Goal: Information Seeking & Learning: Learn about a topic

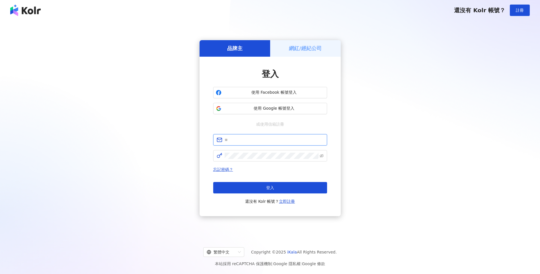
click at [238, 140] on input "text" at bounding box center [274, 140] width 99 height 6
type input "**********"
click button "登入" at bounding box center [270, 187] width 114 height 11
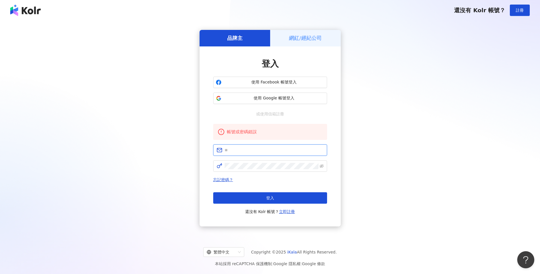
click at [250, 152] on input "text" at bounding box center [274, 150] width 99 height 6
type input "**********"
click button "登入" at bounding box center [270, 197] width 114 height 11
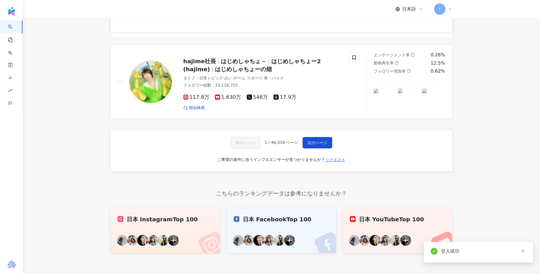
scroll to position [982, 0]
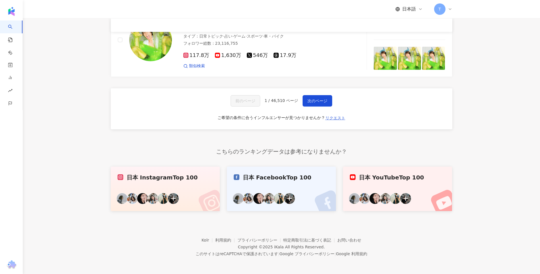
click at [337, 111] on div "前のページ 1 / 46,510 ページ 次のページ ご希望の条件に合うインフルエンサーが見つかりませんか？ リクエスト" at bounding box center [282, 108] width 342 height 41
click at [335, 116] on span "リクエスト" at bounding box center [335, 118] width 20 height 5
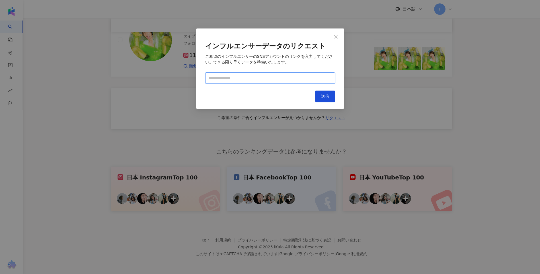
click at [218, 78] on input "text" at bounding box center [270, 77] width 130 height 11
paste input "**********"
type input "**********"
click at [327, 102] on button "送信" at bounding box center [325, 96] width 20 height 11
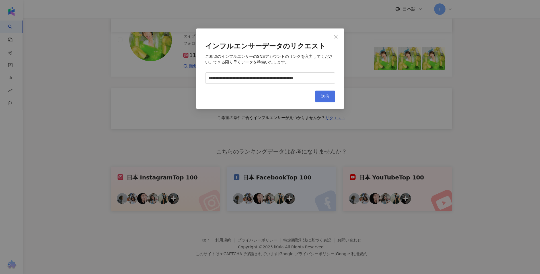
scroll to position [0, 0]
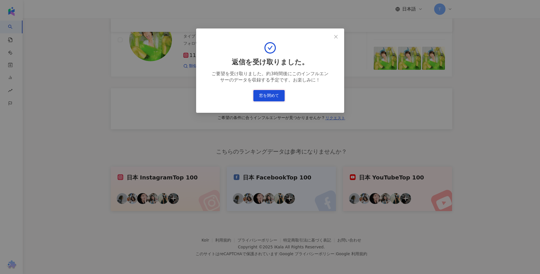
click at [271, 95] on button "窓を閉めて" at bounding box center [268, 95] width 31 height 11
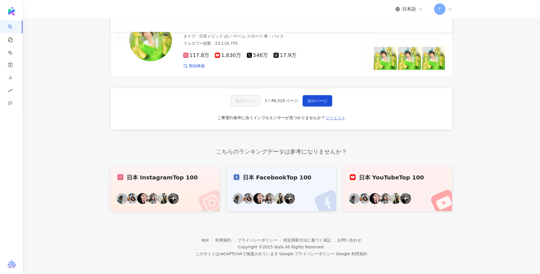
click at [333, 119] on span "リクエスト" at bounding box center [335, 118] width 20 height 5
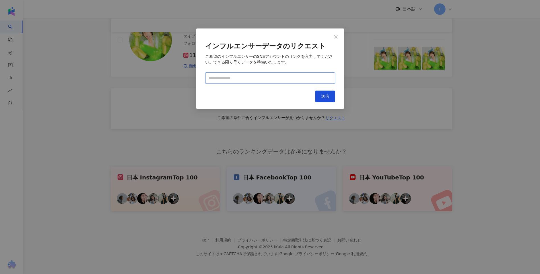
paste input "**********"
type input "**********"
click at [326, 101] on button "送信" at bounding box center [325, 96] width 20 height 11
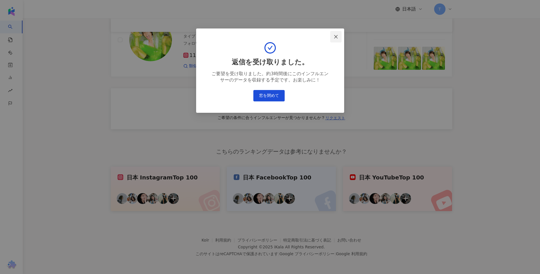
click at [336, 37] on icon "close" at bounding box center [336, 36] width 5 height 5
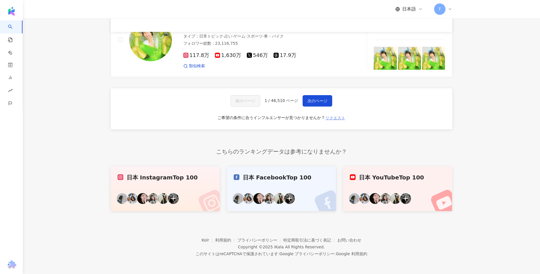
click at [337, 117] on span "リクエスト" at bounding box center [335, 118] width 20 height 5
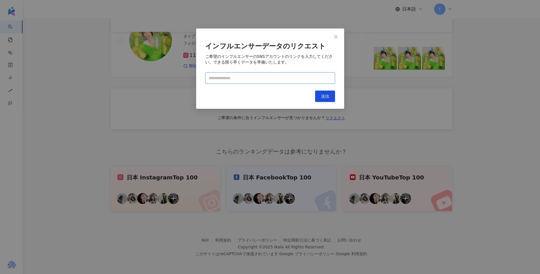
paste input "**********"
type input "**********"
click at [324, 97] on span "送信" at bounding box center [325, 96] width 8 height 5
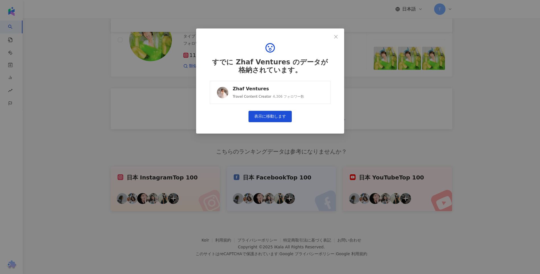
click at [300, 95] on link "Zhaf Ventures Travel Content Creator 4,306 フォロワー数" at bounding box center [270, 92] width 121 height 23
click at [338, 37] on span "Close" at bounding box center [335, 36] width 11 height 5
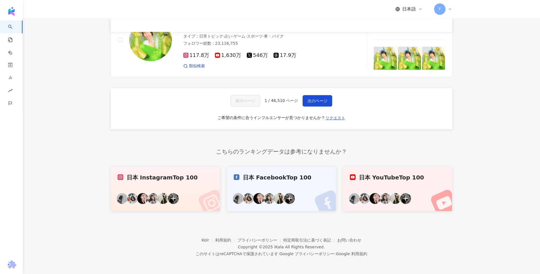
drag, startPoint x: 331, startPoint y: 114, endPoint x: 254, endPoint y: 99, distance: 78.4
click at [331, 114] on button "リクエスト" at bounding box center [335, 117] width 21 height 9
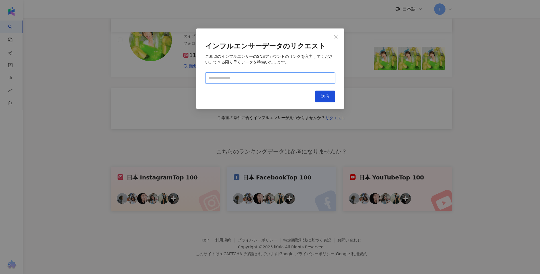
click at [267, 77] on input "text" at bounding box center [270, 77] width 130 height 11
paste input "**********"
type input "**********"
click at [323, 92] on button "送信" at bounding box center [325, 96] width 20 height 11
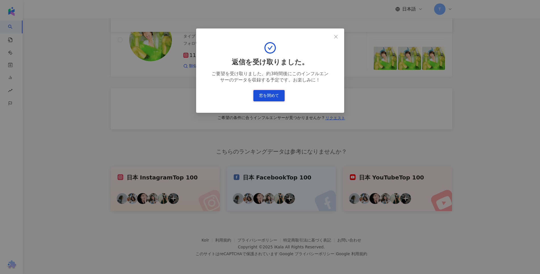
click at [261, 91] on button "窓を閉めて" at bounding box center [268, 95] width 31 height 11
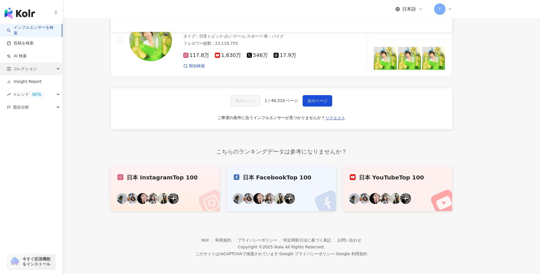
click at [13, 66] on div "コレクション" at bounding box center [31, 68] width 62 height 13
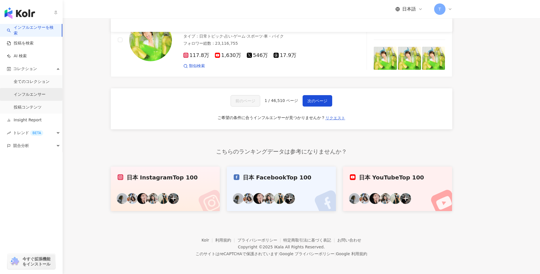
click at [30, 96] on link "インフルエンサー" at bounding box center [30, 95] width 32 height 6
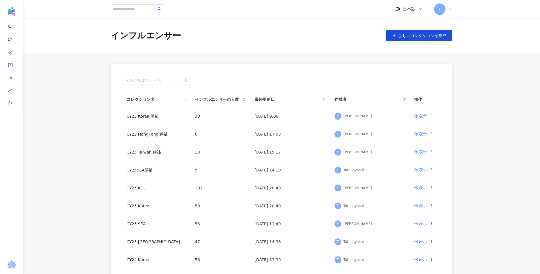
click at [248, 78] on div "インフルエンサー名" at bounding box center [281, 80] width 319 height 9
click at [154, 136] on link "CY25 HongKong 候補" at bounding box center [147, 134] width 41 height 5
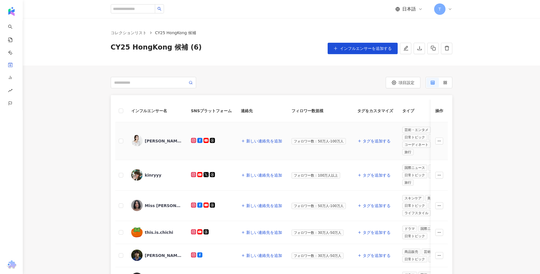
click at [165, 140] on div "Giann Chan 陳芷瑩" at bounding box center [163, 141] width 37 height 6
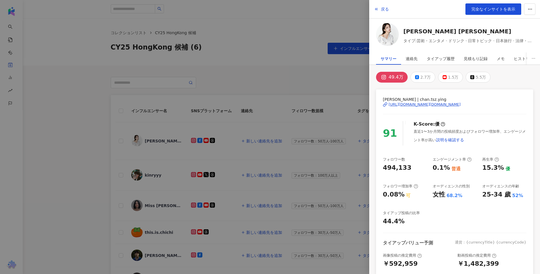
click at [65, 148] on div at bounding box center [270, 137] width 540 height 274
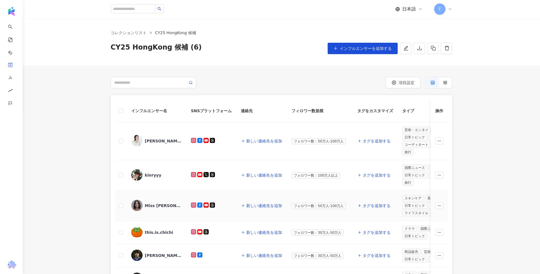
click at [151, 201] on div "Miss Sue Chang" at bounding box center [156, 206] width 51 height 12
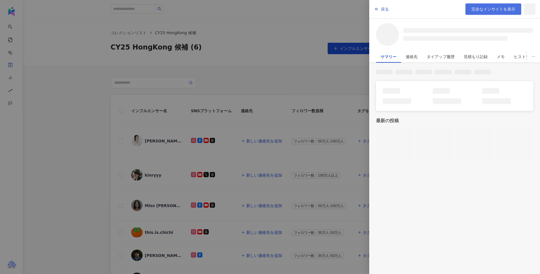
click at [499, 9] on span "完全なインサイトを表示" at bounding box center [494, 9] width 44 height 5
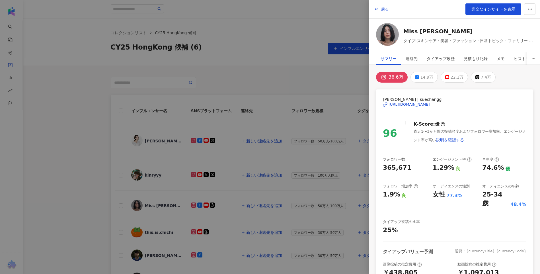
click at [58, 144] on div at bounding box center [270, 137] width 540 height 274
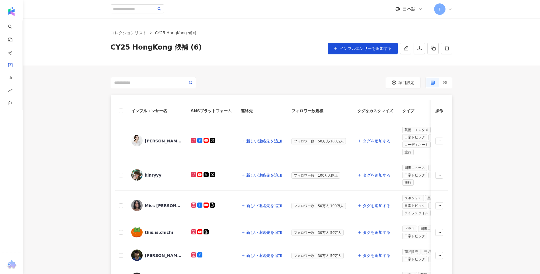
click at [105, 103] on div "インフルエンサー名 SNSプラットフォーム 連絡先 フィロワー数規模 タグをカスタマイズ タイプ フォロワー数 K-Score 過去 3 か月 オーディエンス…" at bounding box center [281, 208] width 364 height 227
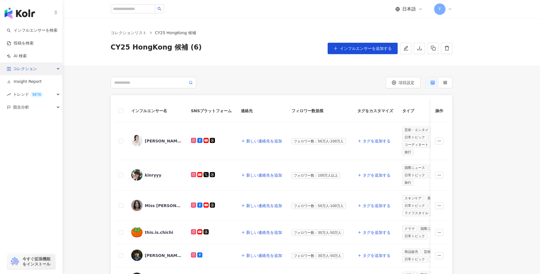
click at [30, 71] on span "コレクション" at bounding box center [25, 68] width 24 height 13
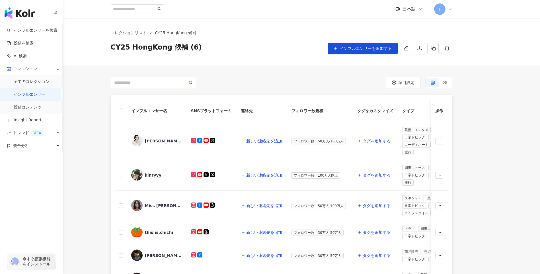
click at [43, 96] on link "インフルエンサー" at bounding box center [30, 95] width 32 height 6
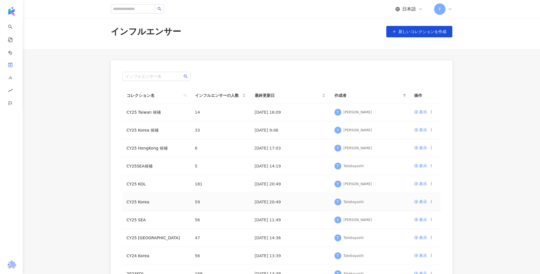
scroll to position [57, 0]
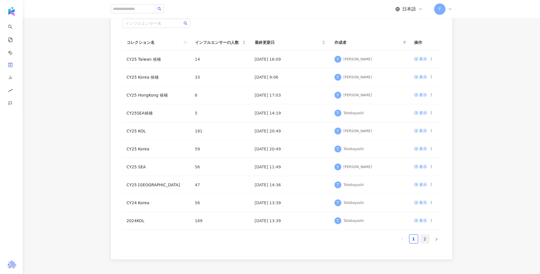
click at [425, 238] on link "2" at bounding box center [425, 239] width 9 height 9
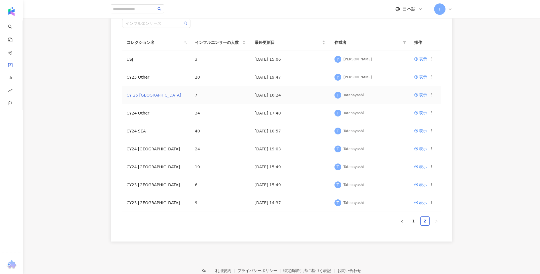
click at [147, 95] on link "CY 25 HongKong" at bounding box center [154, 95] width 55 height 5
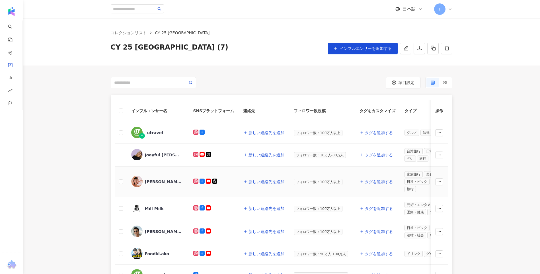
click at [170, 183] on div "Elva Ni 倪晨曦" at bounding box center [163, 182] width 37 height 6
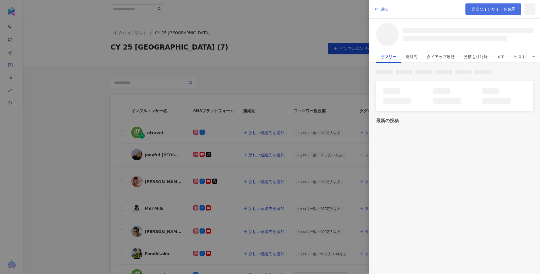
click at [482, 14] on link "完全なインサイトを表示" at bounding box center [494, 8] width 56 height 11
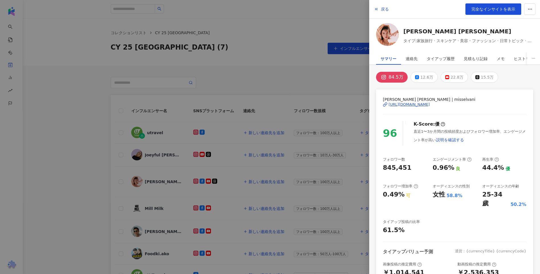
click at [300, 41] on div at bounding box center [270, 137] width 540 height 274
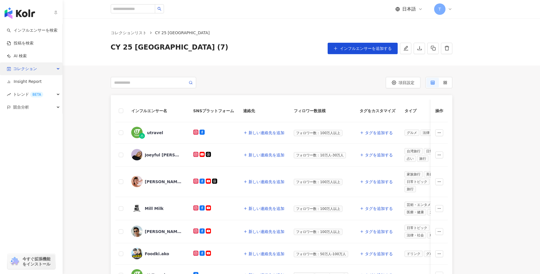
click at [17, 72] on span "コレクション" at bounding box center [25, 68] width 24 height 13
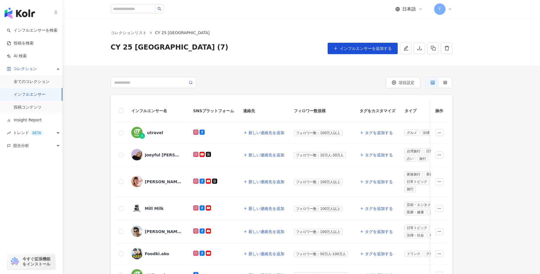
click at [22, 97] on link "インフルエンサー" at bounding box center [30, 95] width 32 height 6
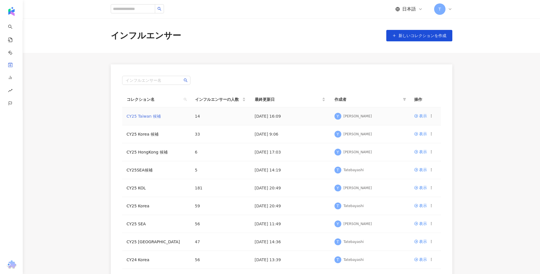
click at [155, 118] on link "CY25 Taiwan 候補" at bounding box center [144, 116] width 34 height 5
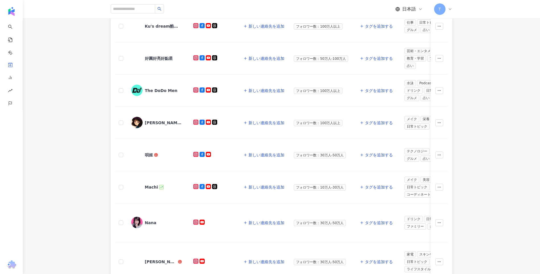
scroll to position [228, 0]
click at [155, 155] on icon at bounding box center [156, 155] width 4 height 4
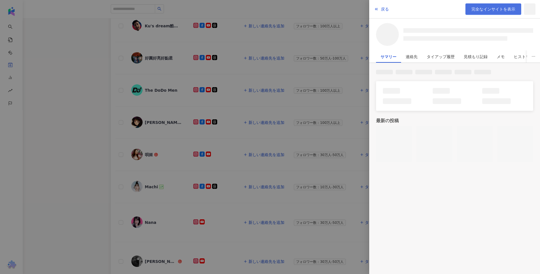
click at [513, 13] on link "完全なインサイトを表示" at bounding box center [494, 8] width 56 height 11
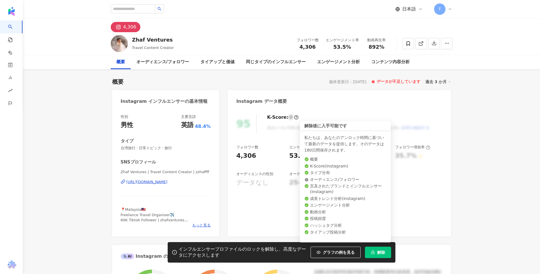
click at [386, 253] on button "解除" at bounding box center [378, 252] width 26 height 11
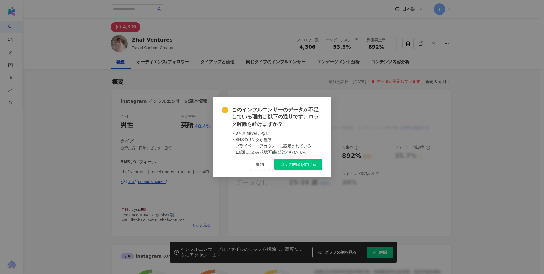
click at [291, 167] on button "ロック解除を続ける" at bounding box center [299, 164] width 48 height 11
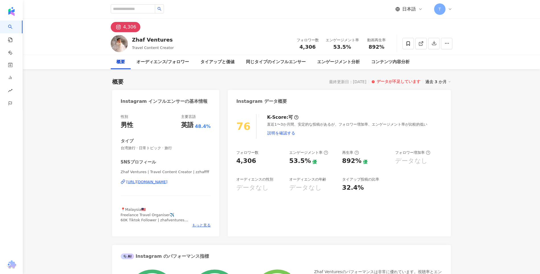
drag, startPoint x: 504, startPoint y: 118, endPoint x: 493, endPoint y: 34, distance: 84.7
click at [393, 79] on div "データが不足しています" at bounding box center [399, 82] width 44 height 6
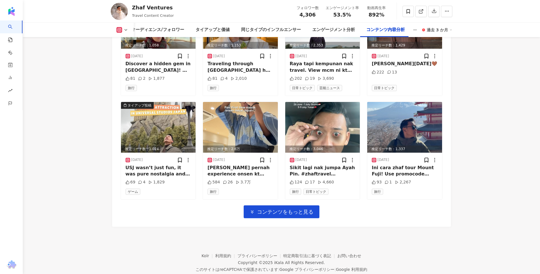
scroll to position [1765, 0]
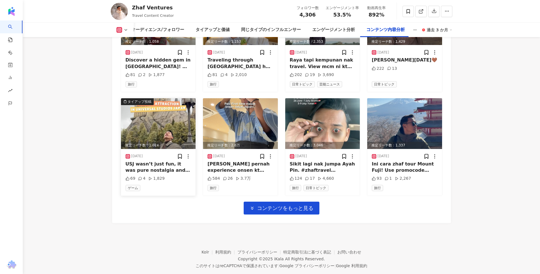
click at [173, 130] on img at bounding box center [158, 123] width 75 height 51
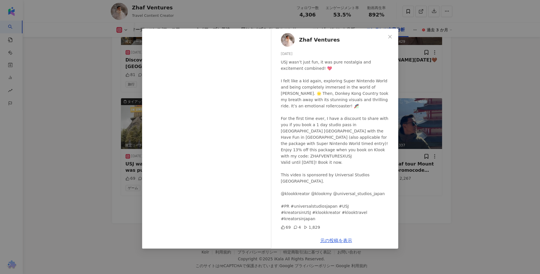
click at [97, 128] on div "Zhaf Ventures 2025/03/27 USJ wasn’t just fun, it was pure nostalgia and excitem…" at bounding box center [270, 137] width 540 height 274
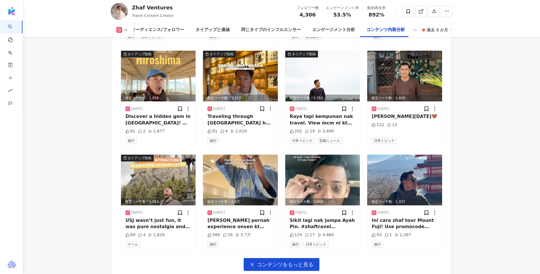
scroll to position [1709, 0]
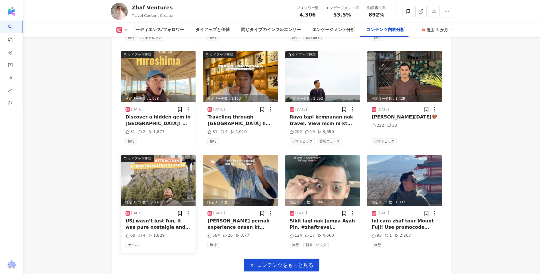
click at [164, 176] on img at bounding box center [158, 180] width 75 height 51
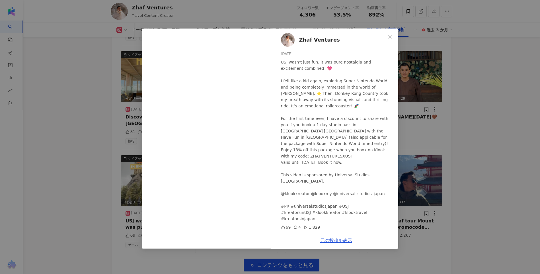
click at [488, 160] on div "Zhaf Ventures 2025/03/27 USJ wasn’t just fun, it was pure nostalgia and excitem…" at bounding box center [270, 137] width 540 height 274
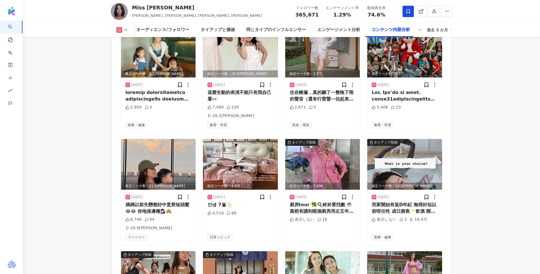
scroll to position [2010, 0]
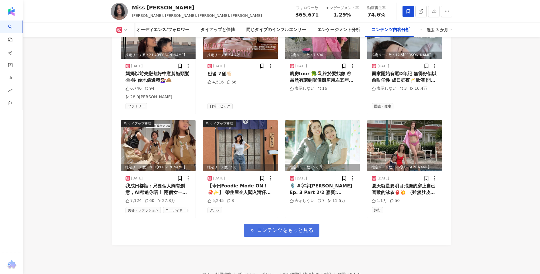
click at [285, 227] on span "コンテンツをもっと見る" at bounding box center [285, 230] width 56 height 6
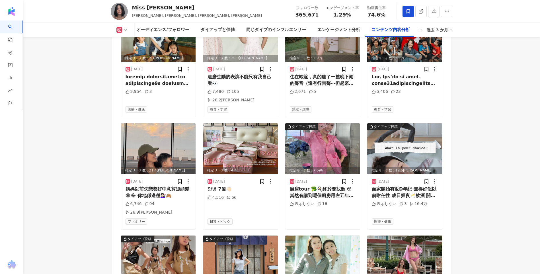
scroll to position [1868, 0]
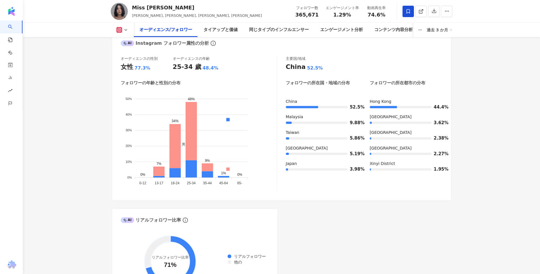
scroll to position [330, 0]
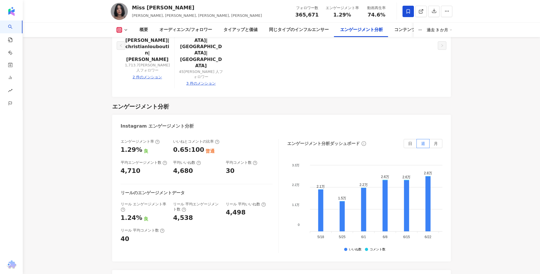
scroll to position [1298, 0]
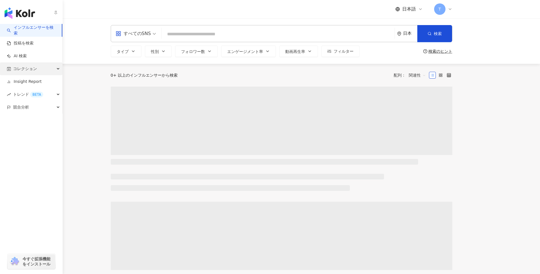
click at [20, 71] on span "コレクション" at bounding box center [25, 68] width 24 height 13
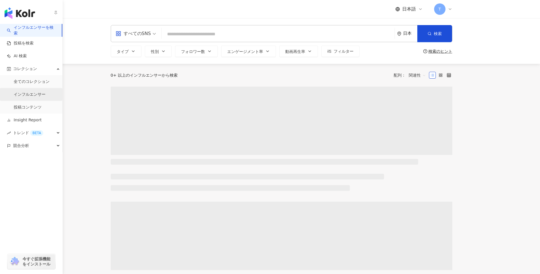
click at [35, 94] on link "インフルエンサー" at bounding box center [30, 95] width 32 height 6
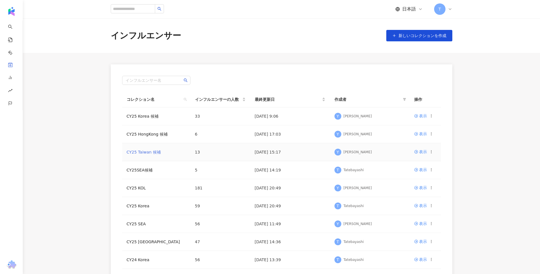
click at [150, 154] on link "CY25 Taiwan 候補" at bounding box center [144, 152] width 34 height 5
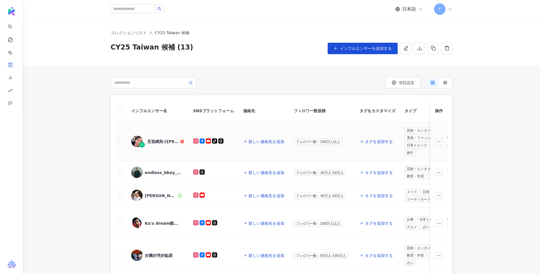
click at [171, 145] on div "見習網美小[PERSON_NAME]" at bounding box center [157, 142] width 53 height 12
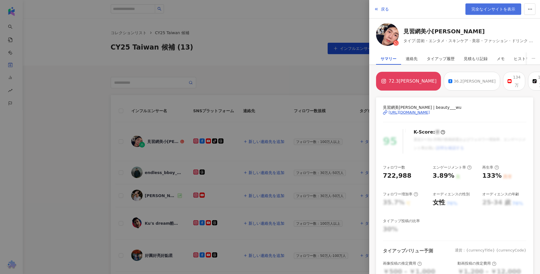
click at [493, 7] on span "完全なインサイトを表示" at bounding box center [494, 9] width 44 height 5
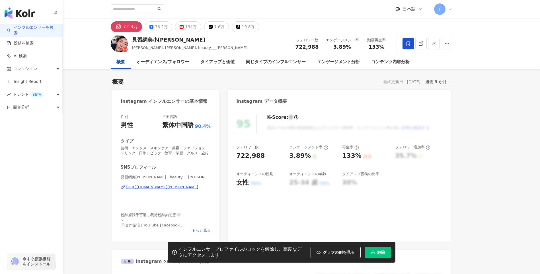
click at [13, 9] on img "button" at bounding box center [20, 12] width 30 height 11
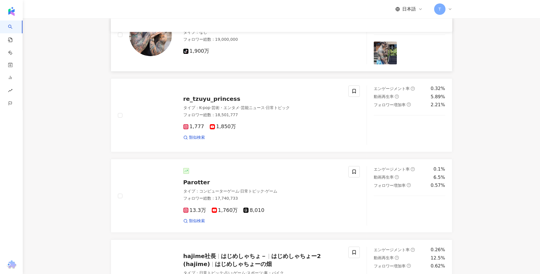
scroll to position [982, 0]
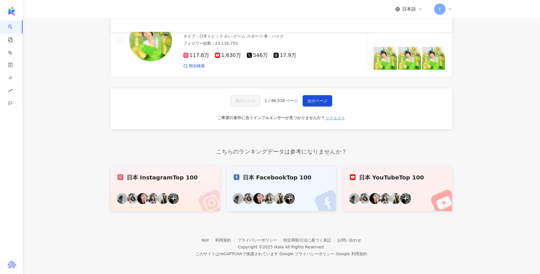
click at [333, 119] on span "リクエスト" at bounding box center [335, 118] width 20 height 5
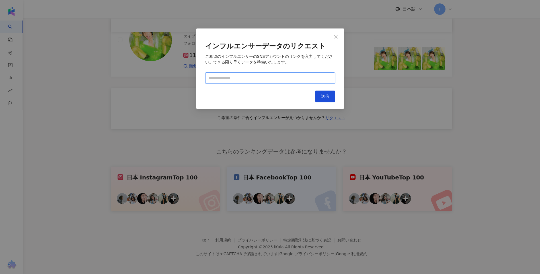
paste input "**********"
type input "**********"
click at [323, 97] on span "送信" at bounding box center [325, 96] width 8 height 5
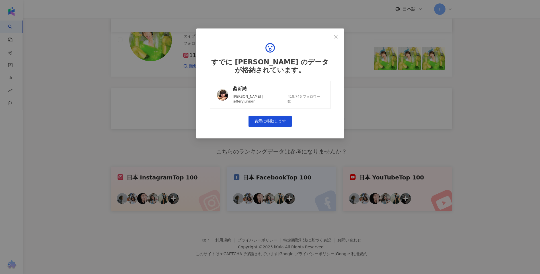
click at [295, 83] on link "蔡昕澔 Jeffery Junior | jefferyjuniorr 418,746 フォロワー数" at bounding box center [270, 95] width 121 height 28
click at [337, 37] on icon "close" at bounding box center [336, 36] width 5 height 5
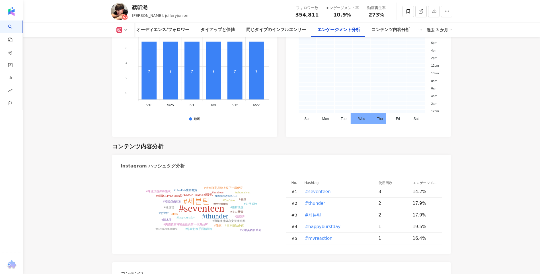
scroll to position [1564, 0]
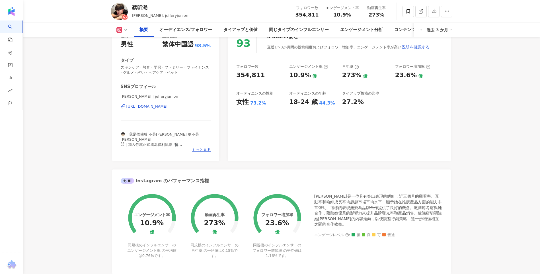
scroll to position [0, 0]
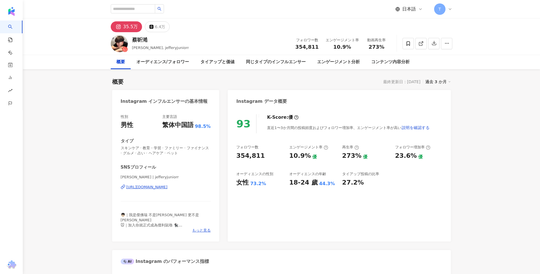
drag, startPoint x: 104, startPoint y: 167, endPoint x: 103, endPoint y: 87, distance: 79.7
click at [406, 46] on icon at bounding box center [408, 43] width 5 height 5
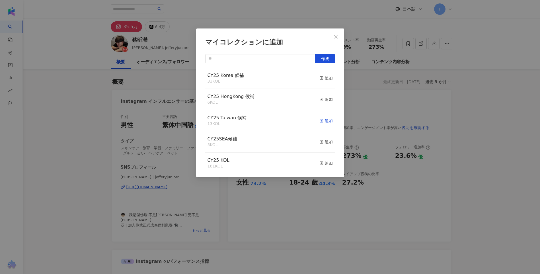
click at [322, 122] on div "追加" at bounding box center [325, 121] width 13 height 6
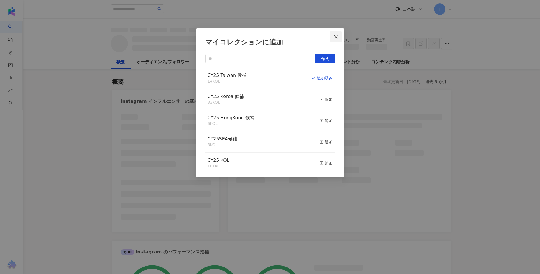
click at [339, 36] on span "Close" at bounding box center [335, 36] width 11 height 5
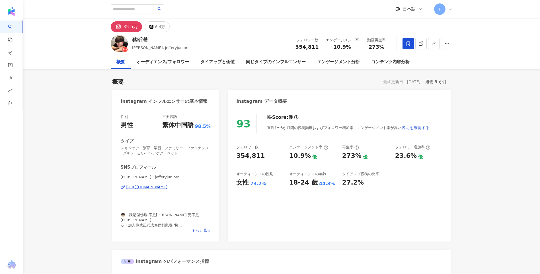
click at [332, 32] on div "マイコレクションに追加 作成 CY25 Taiwan 候補 14 KOL 追加済み CY25 Korea 候補 33 KOL 追加 CY25 HongKong…" at bounding box center [270, 137] width 540 height 274
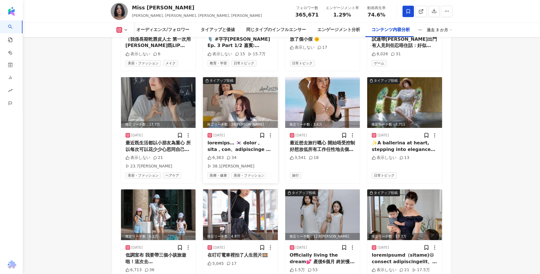
scroll to position [2295, 0]
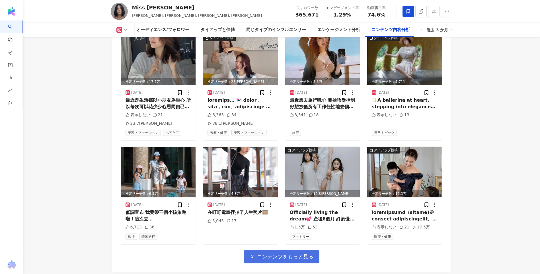
click at [266, 253] on span "コンテンツをもっと見る" at bounding box center [285, 256] width 56 height 6
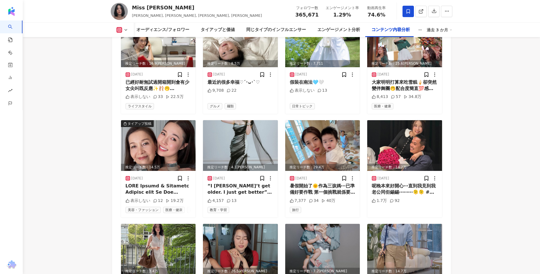
scroll to position [2580, 0]
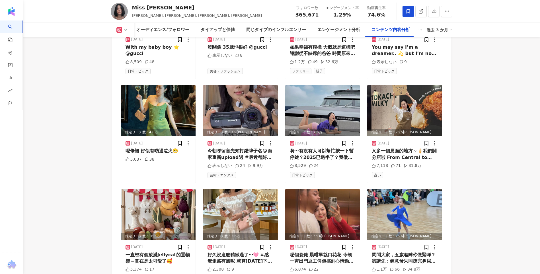
scroll to position [2922, 0]
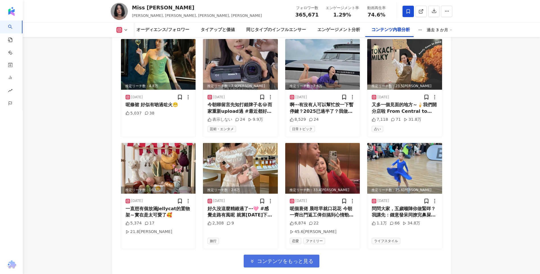
click at [270, 258] on span "コンテンツをもっと見る" at bounding box center [285, 261] width 56 height 6
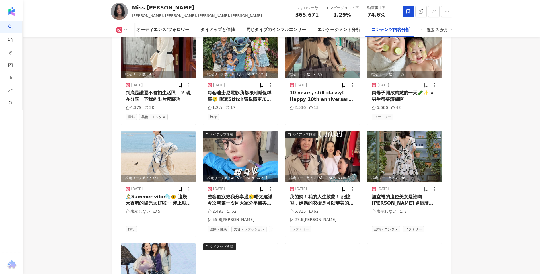
scroll to position [3235, 0]
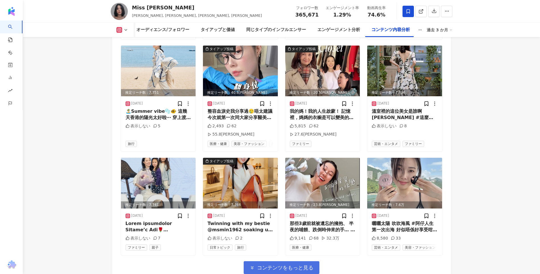
click at [290, 265] on span "コンテンツをもっと見る" at bounding box center [285, 268] width 56 height 6
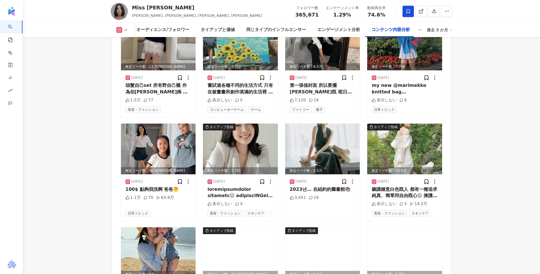
scroll to position [3520, 0]
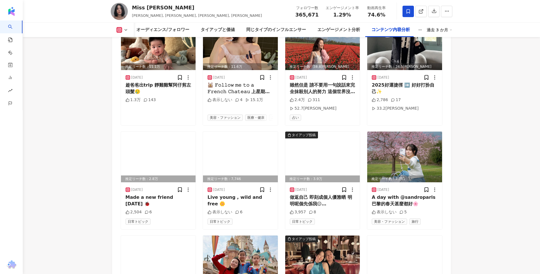
scroll to position [3861, 0]
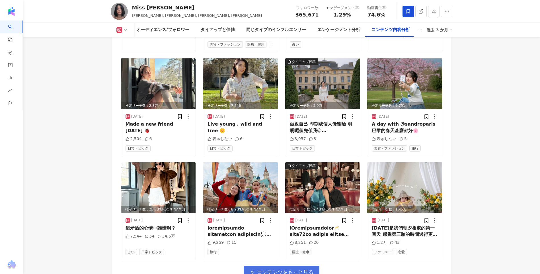
click at [302, 266] on button "コンテンツをもっと見る" at bounding box center [282, 272] width 76 height 13
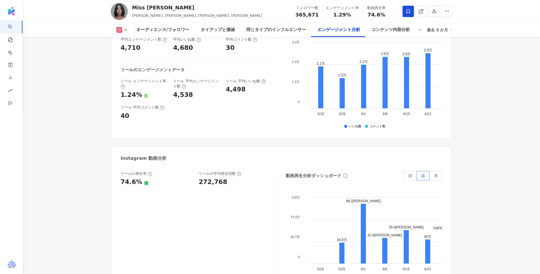
scroll to position [1271, 0]
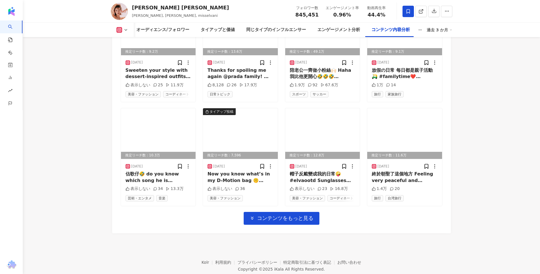
scroll to position [1993, 0]
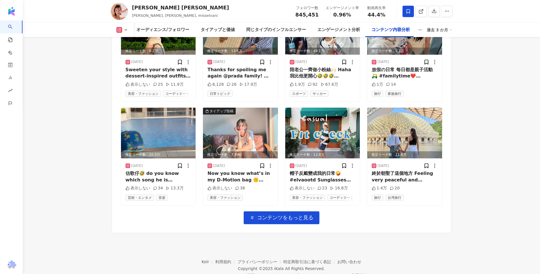
click at [270, 195] on div "推定リーチ数：1.3万 [DATE] Dress like my afternoon tea 💜 #elvaootd 表示しない 16 7,720 日常トピッ…" at bounding box center [282, 62] width 322 height 324
click at [263, 214] on span "コンテンツをもっと見る" at bounding box center [285, 217] width 56 height 6
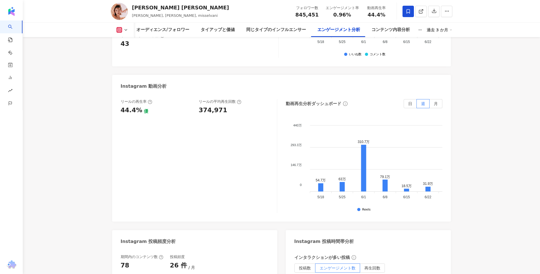
scroll to position [1281, 0]
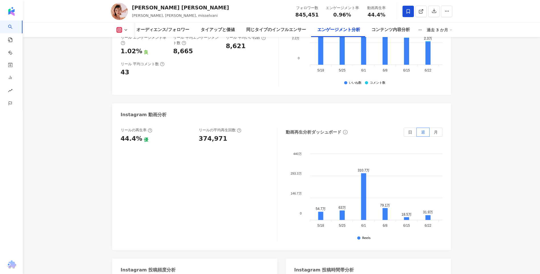
click at [120, 30] on icon at bounding box center [119, 29] width 3 height 3
click at [132, 54] on button "Facebook" at bounding box center [128, 54] width 29 height 8
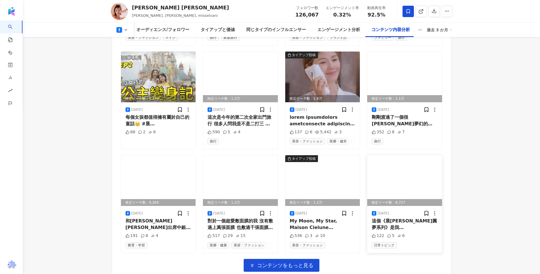
scroll to position [1775, 0]
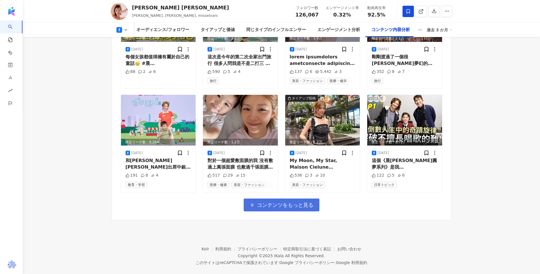
click at [310, 202] on span "コンテンツをもっと見る" at bounding box center [285, 205] width 56 height 6
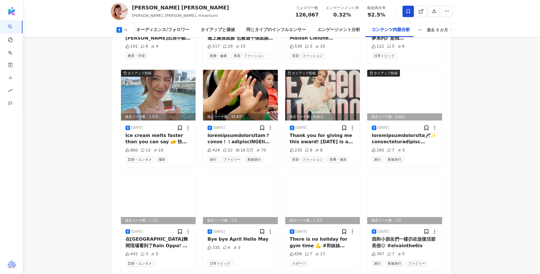
scroll to position [1860, 0]
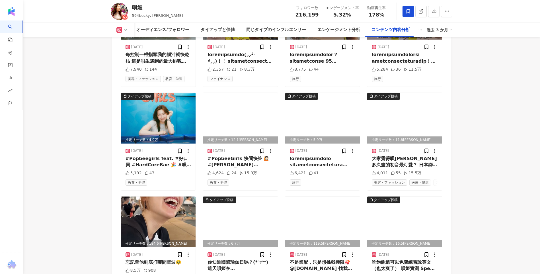
scroll to position [2008, 0]
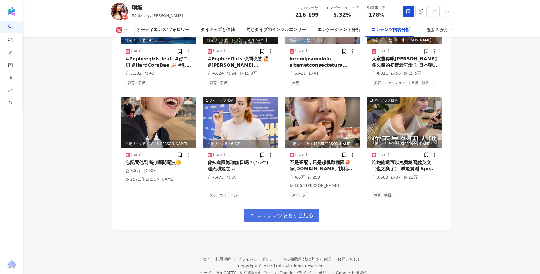
click at [271, 212] on span "コンテンツをもっと見る" at bounding box center [285, 215] width 56 height 6
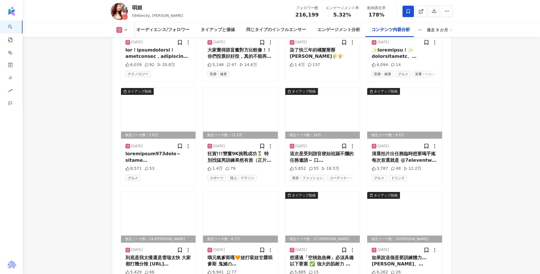
scroll to position [2327, 0]
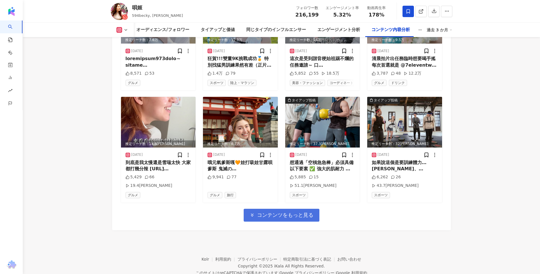
click at [293, 212] on span "コンテンツをもっと見る" at bounding box center [285, 215] width 56 height 6
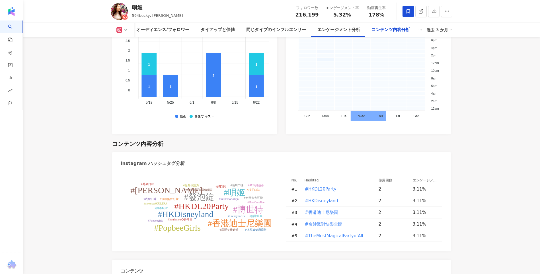
scroll to position [1758, 0]
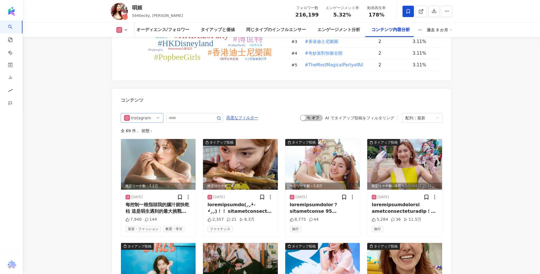
click at [155, 113] on span "Instagram" at bounding box center [142, 117] width 36 height 9
click at [143, 156] on div "YouTube" at bounding box center [141, 159] width 19 height 6
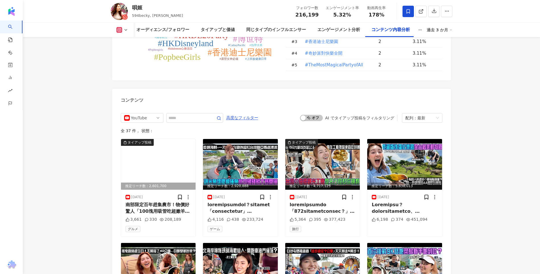
scroll to position [1795, 0]
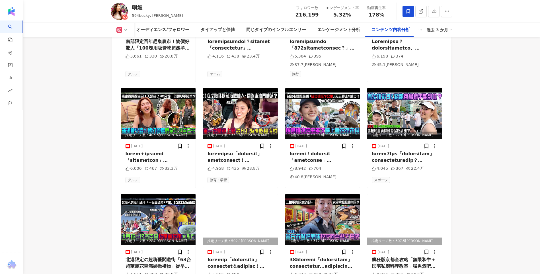
scroll to position [1937, 0]
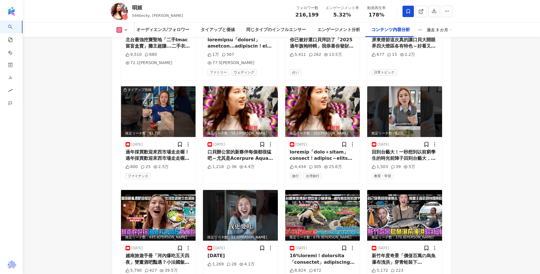
scroll to position [2314, 0]
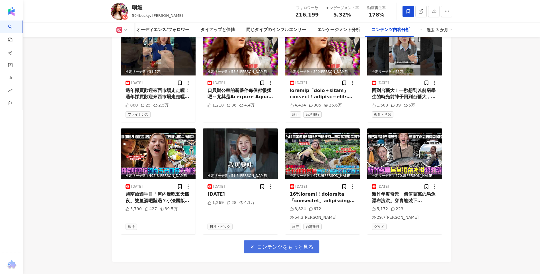
click at [285, 244] on span "コンテンツをもっと見る" at bounding box center [285, 247] width 56 height 6
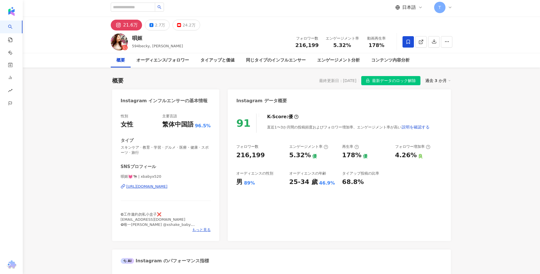
scroll to position [0, 0]
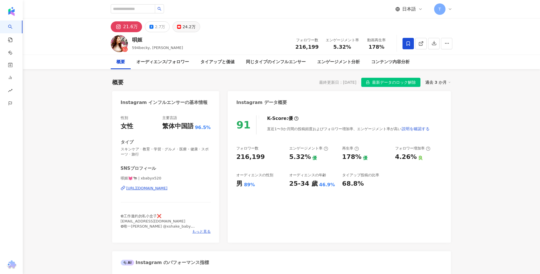
click at [191, 22] on button "24.2万" at bounding box center [186, 26] width 27 height 11
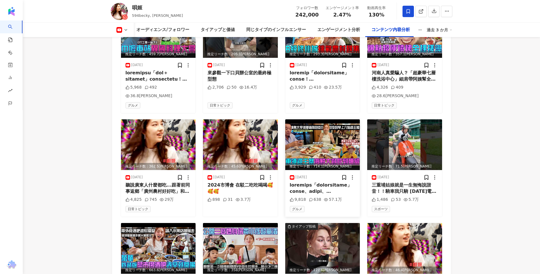
scroll to position [2335, 0]
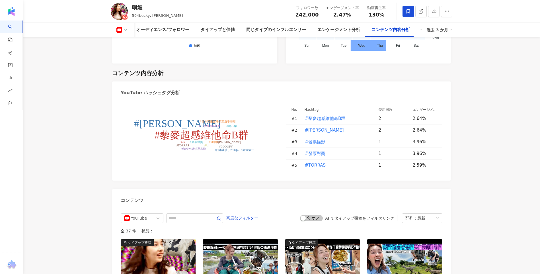
scroll to position [1566, 0]
